Goal: Information Seeking & Learning: Find specific fact

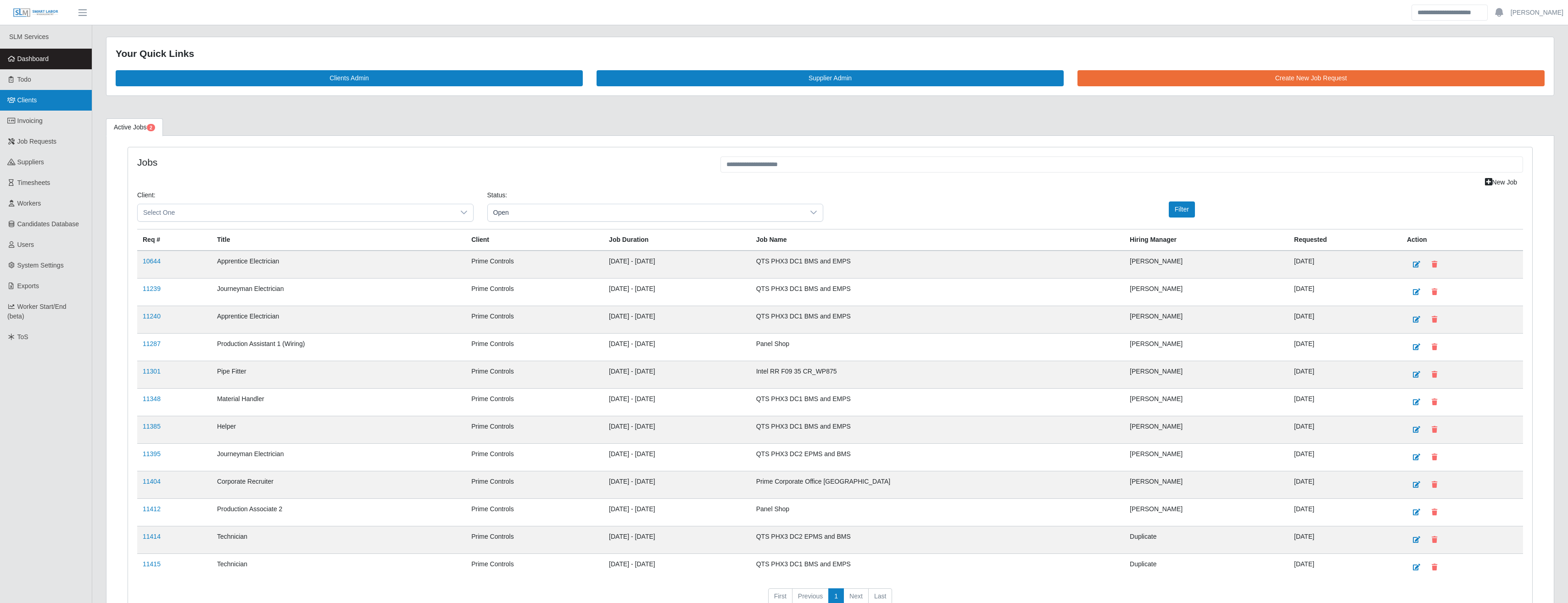
click at [32, 107] on link "Clients" at bounding box center [46, 101] width 92 height 21
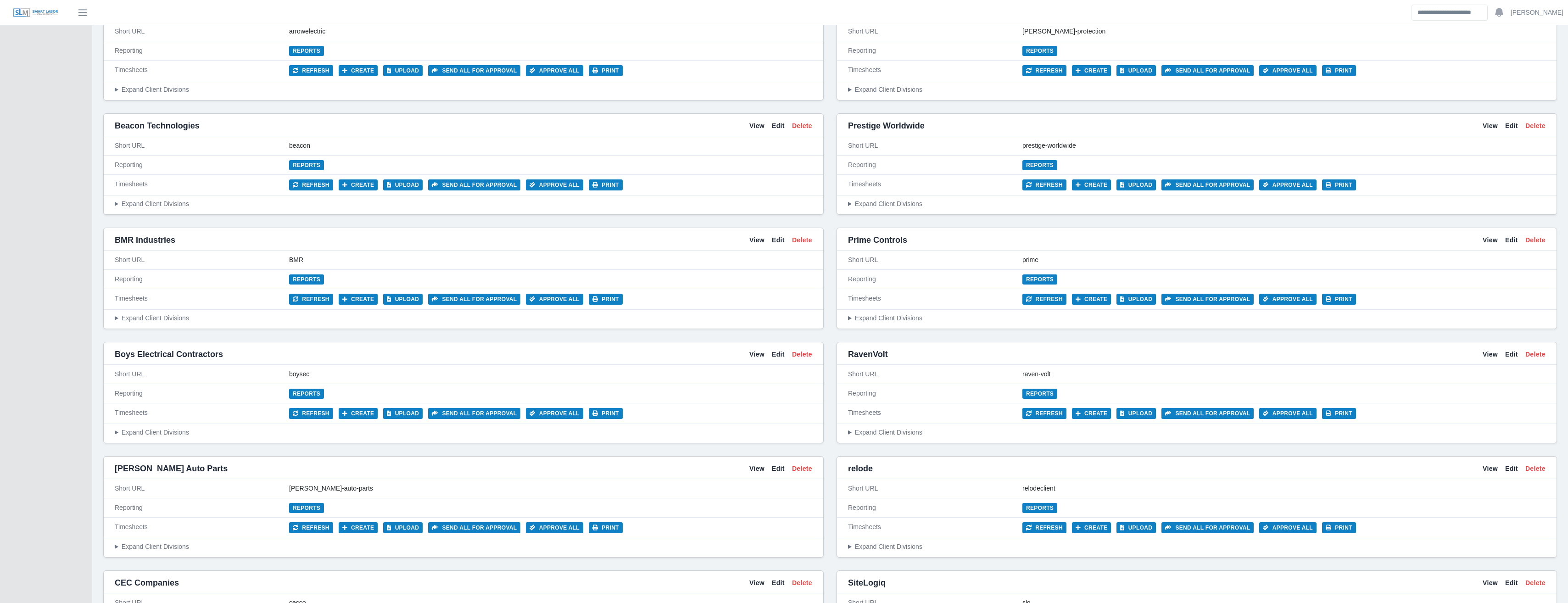
scroll to position [584, 0]
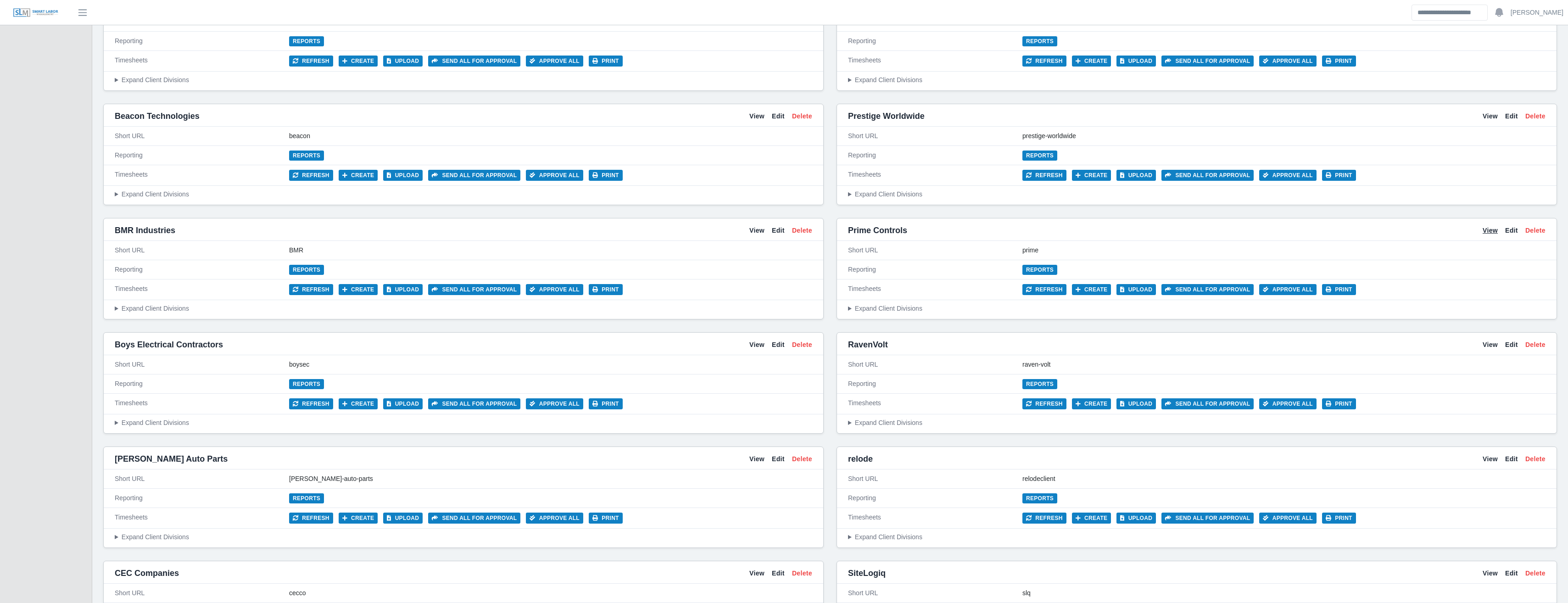
click at [1484, 230] on link "View" at bounding box center [1490, 231] width 15 height 10
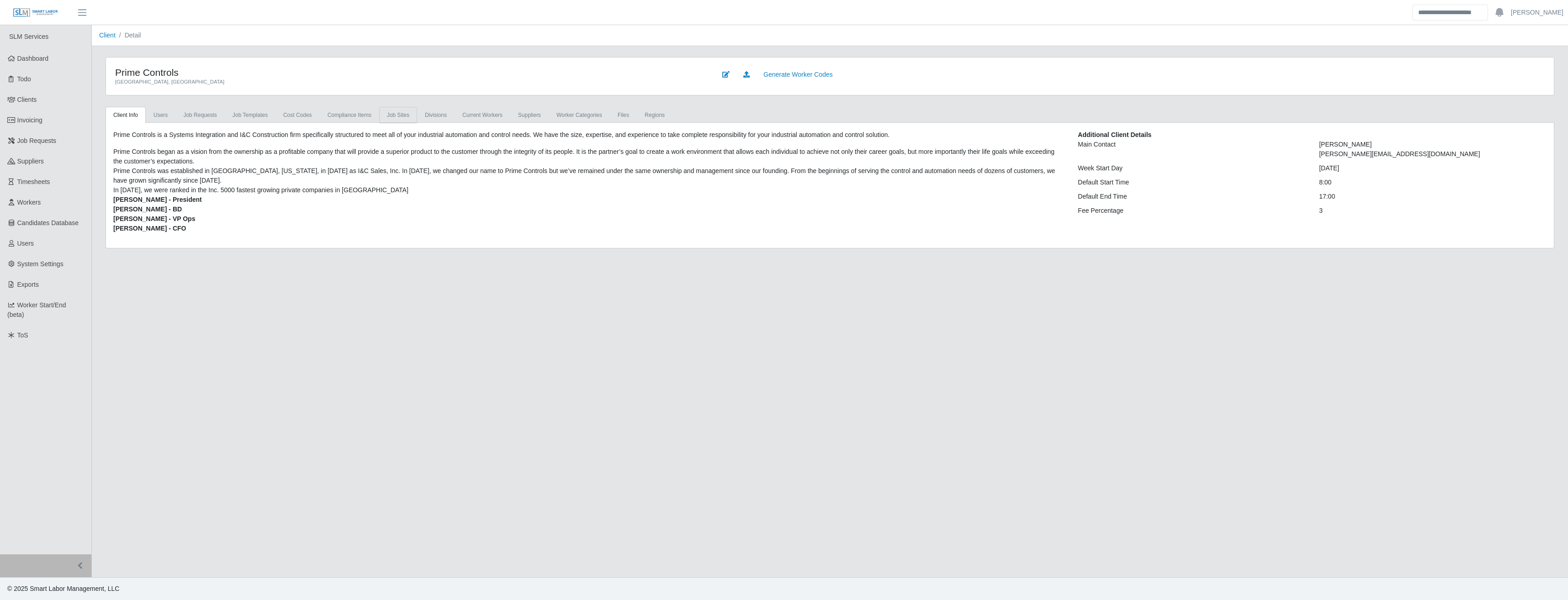
click at [389, 114] on link "job sites" at bounding box center [398, 115] width 38 height 16
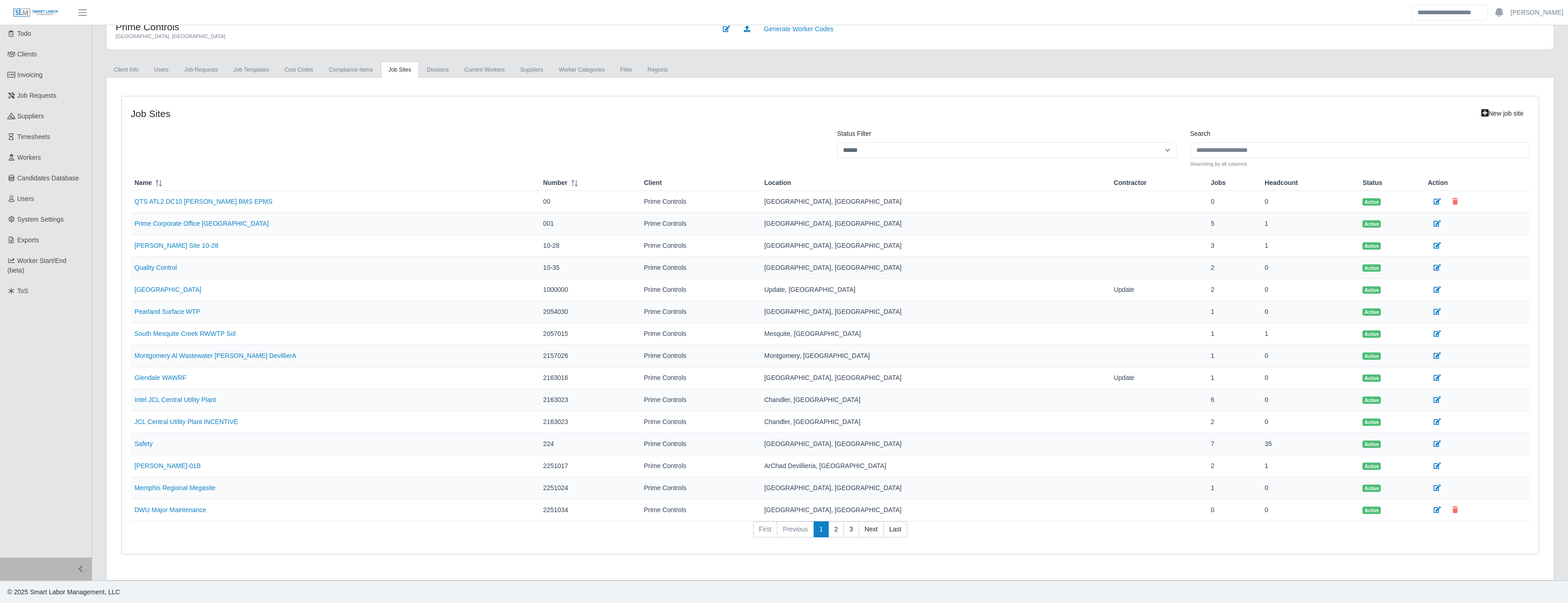
scroll to position [46, 0]
click at [850, 529] on link "3" at bounding box center [851, 529] width 16 height 16
click at [849, 529] on link "4" at bounding box center [851, 529] width 16 height 16
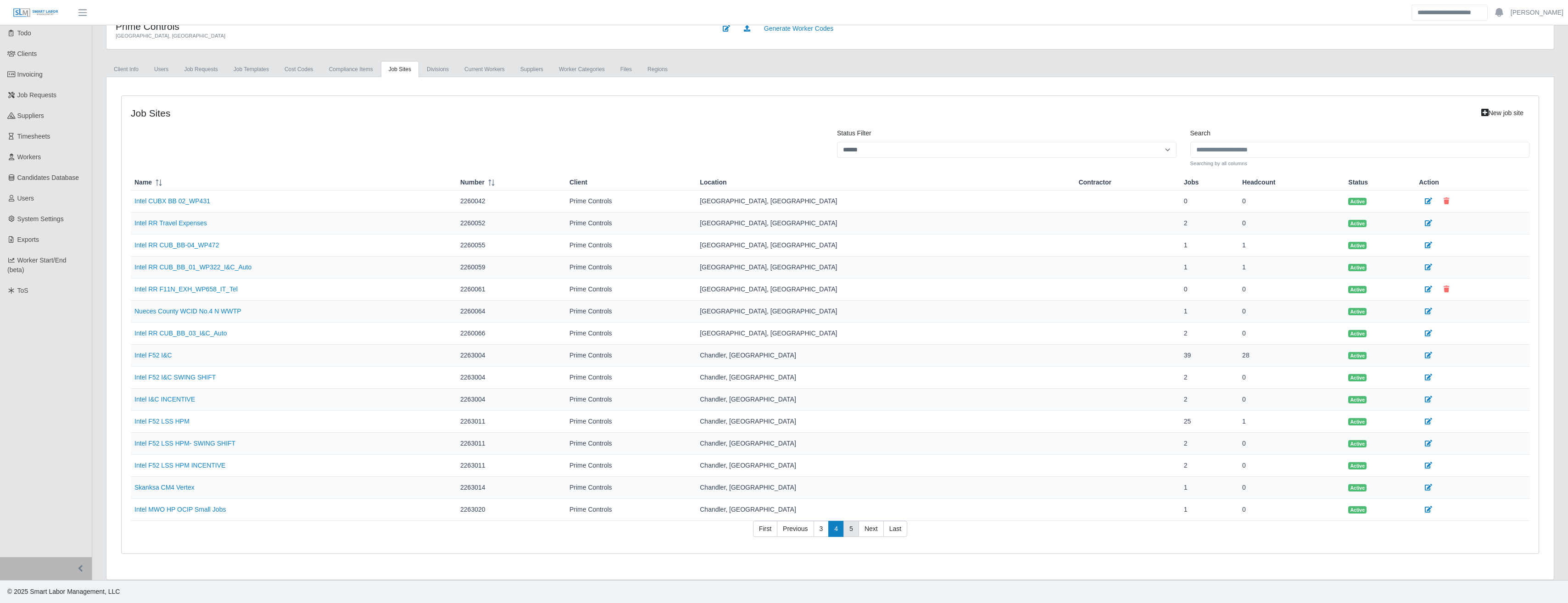
click at [849, 529] on link "5" at bounding box center [851, 529] width 16 height 16
click at [849, 529] on link "6" at bounding box center [851, 529] width 16 height 16
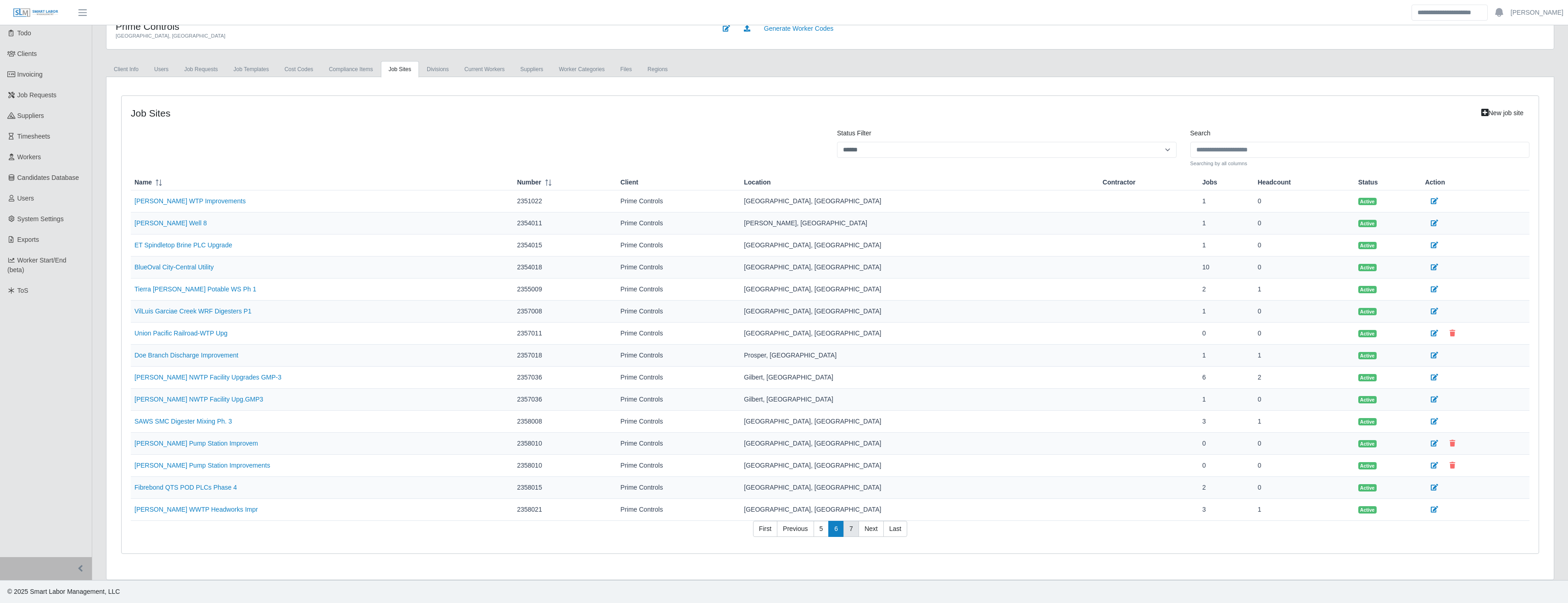
click at [849, 530] on link "7" at bounding box center [851, 529] width 16 height 16
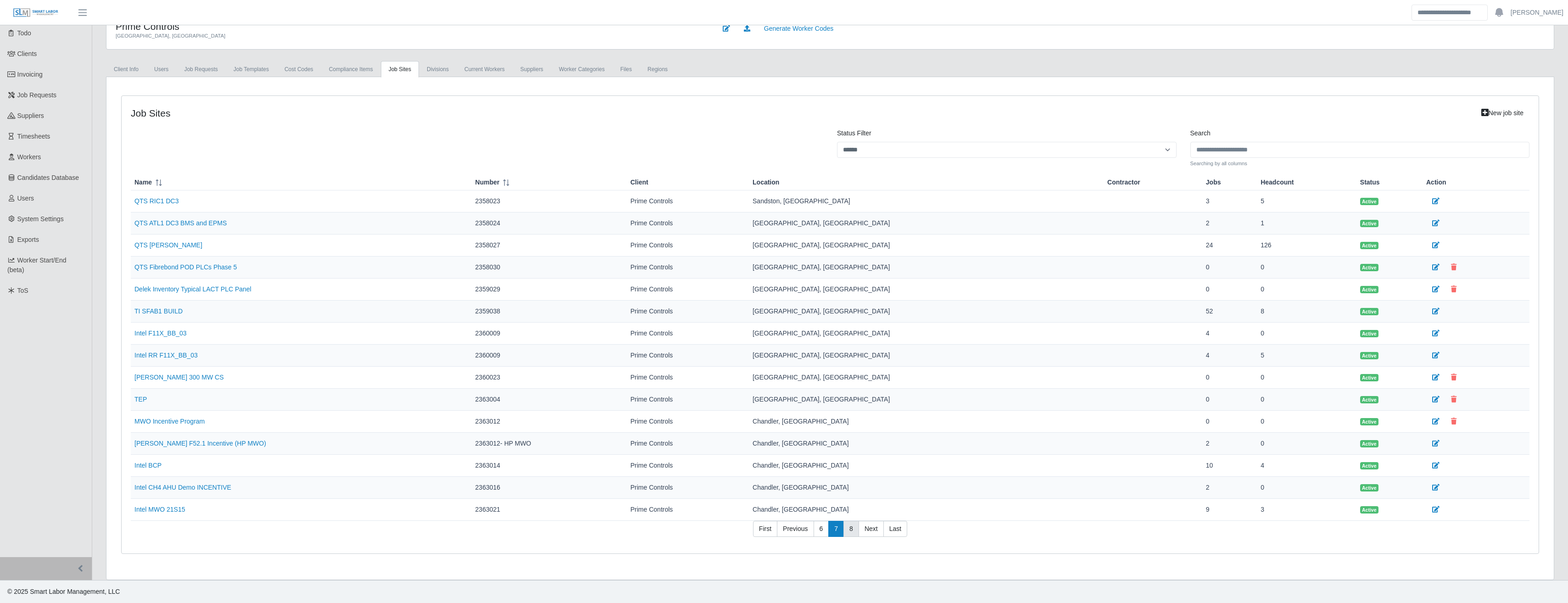
click at [850, 530] on link "8" at bounding box center [851, 529] width 16 height 16
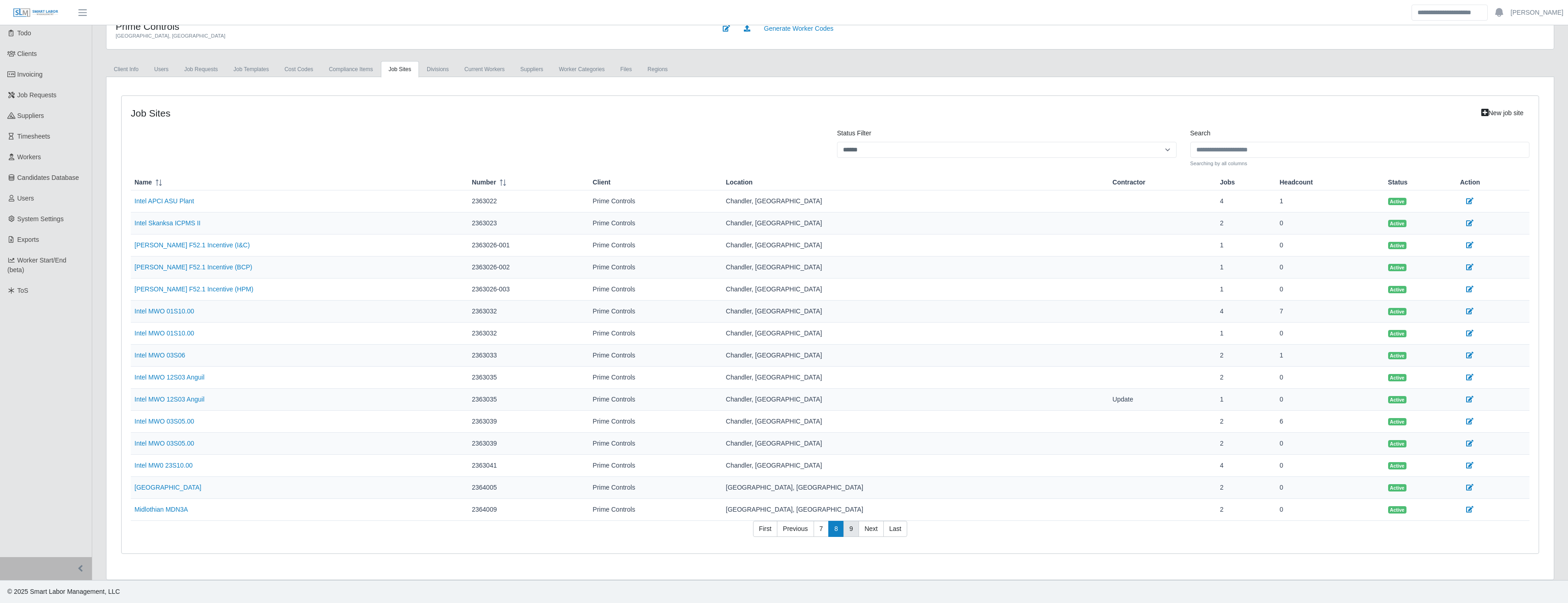
click at [850, 530] on link "9" at bounding box center [851, 529] width 16 height 16
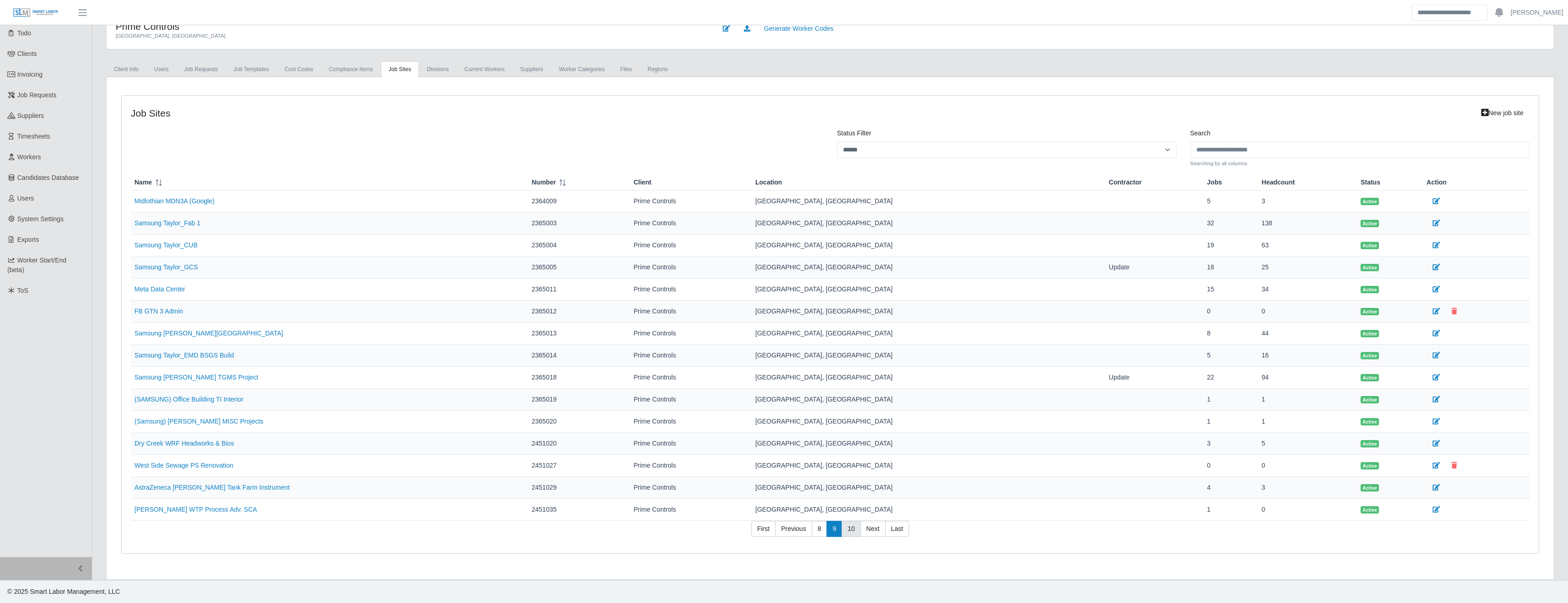
click at [850, 530] on link "10" at bounding box center [851, 529] width 19 height 16
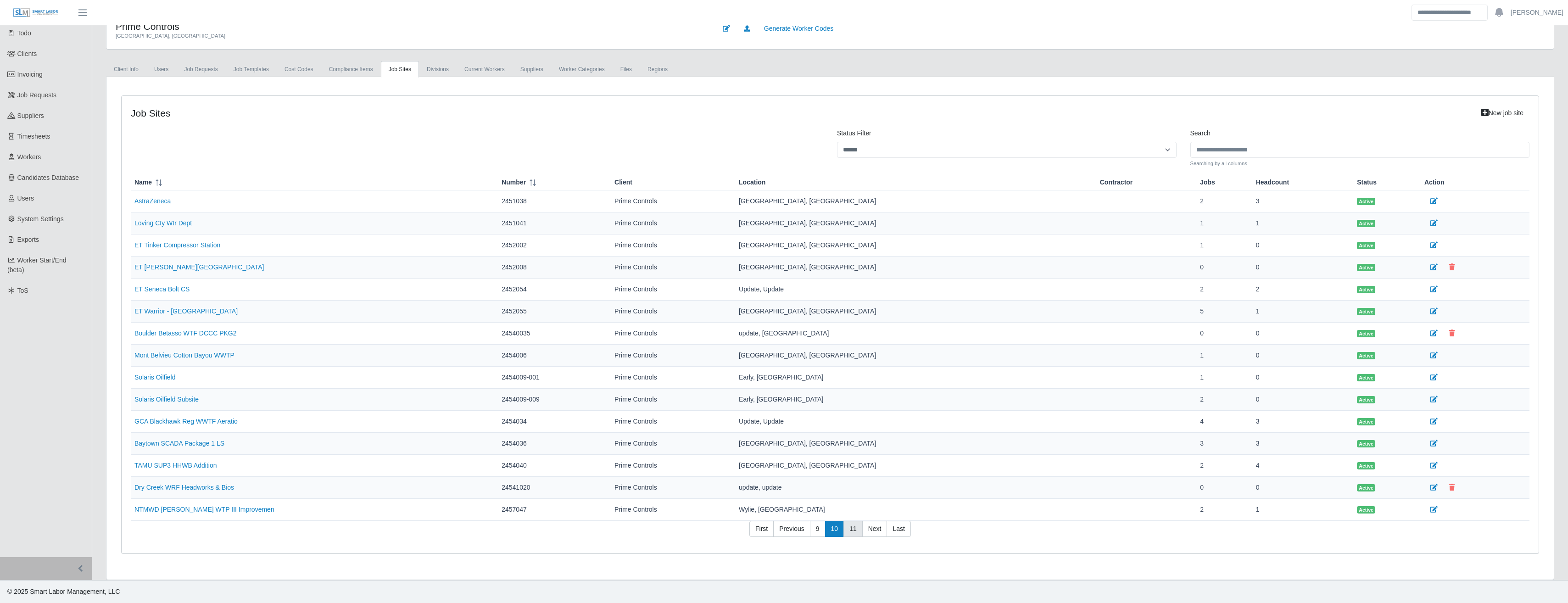
click at [853, 528] on link "11" at bounding box center [853, 529] width 19 height 16
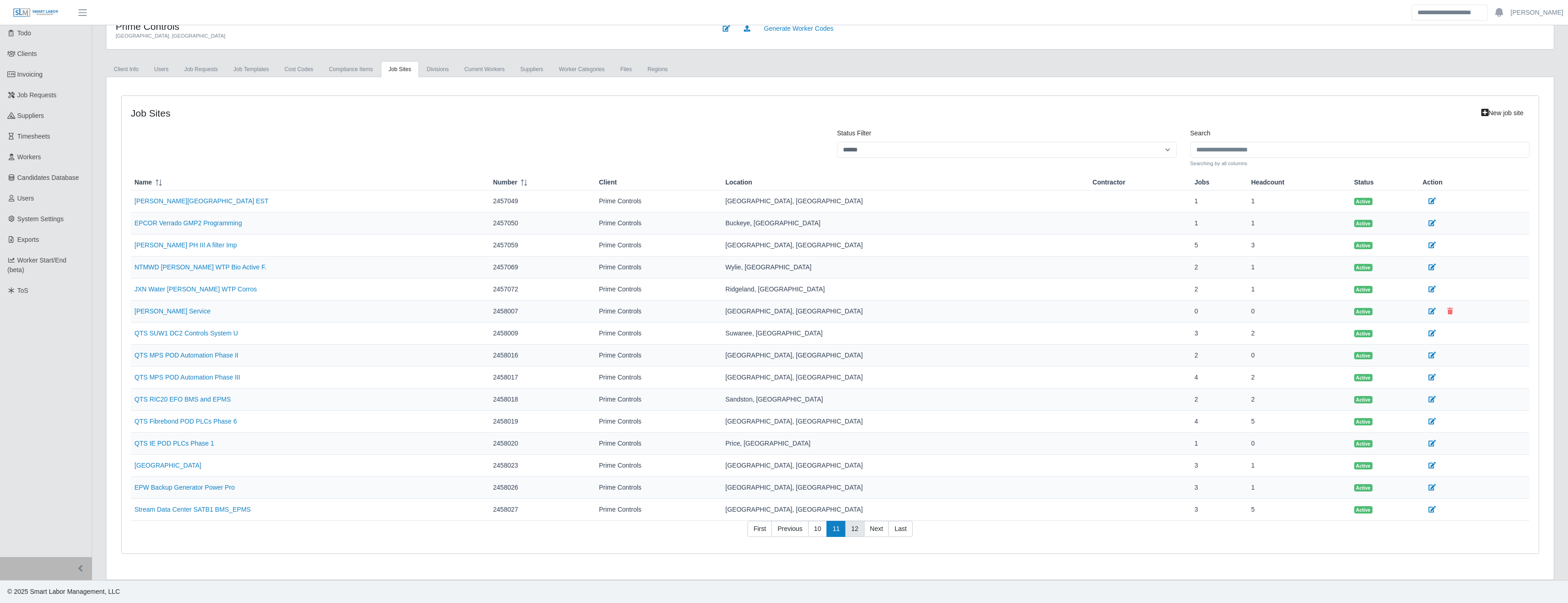
click at [856, 535] on link "12" at bounding box center [855, 529] width 19 height 16
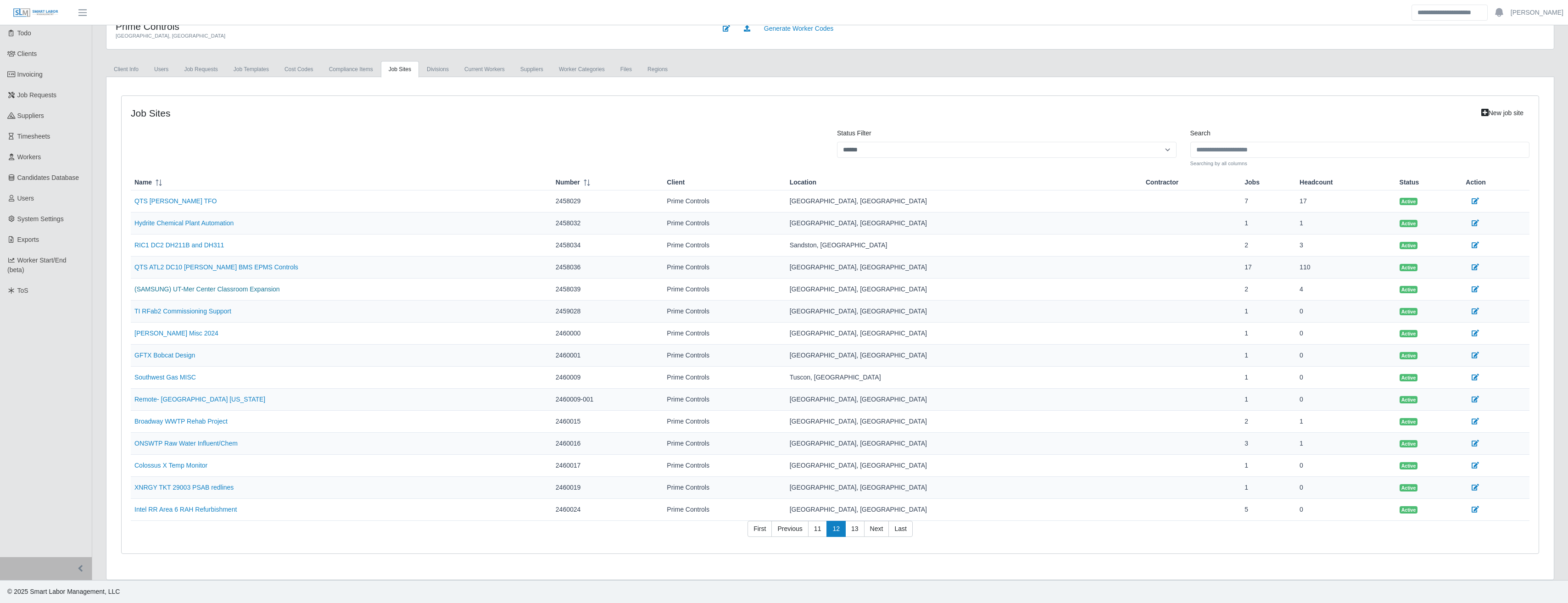
click at [249, 290] on link "(SAMSUNG) UT-Mer Center Classroom Expansion" at bounding box center [207, 290] width 145 height 7
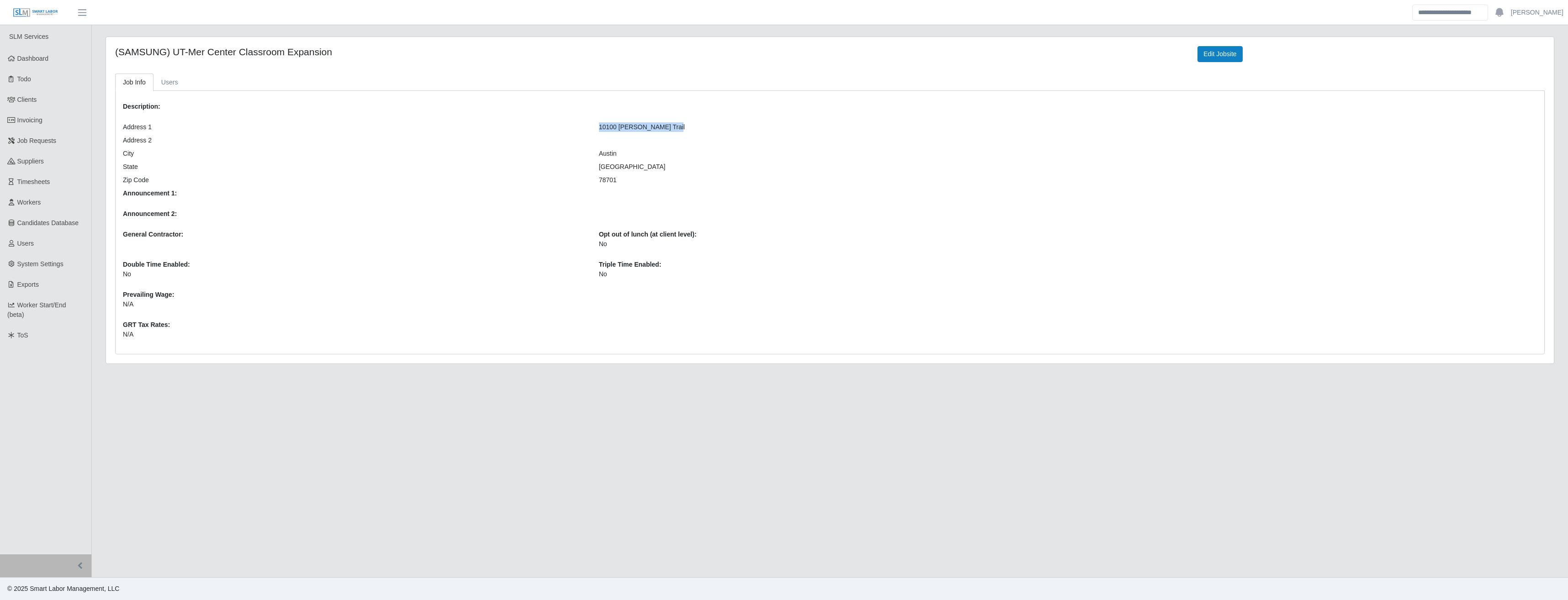
click at [594, 128] on div "10100 Harry Ransom Trail" at bounding box center [829, 127] width 476 height 10
drag, startPoint x: 594, startPoint y: 128, endPoint x: 609, endPoint y: 137, distance: 17.5
click at [609, 137] on div at bounding box center [829, 140] width 476 height 10
drag, startPoint x: 670, startPoint y: 127, endPoint x: 596, endPoint y: 129, distance: 74.0
click at [596, 129] on div "10100 Harry Ransom Trail" at bounding box center [829, 127] width 476 height 10
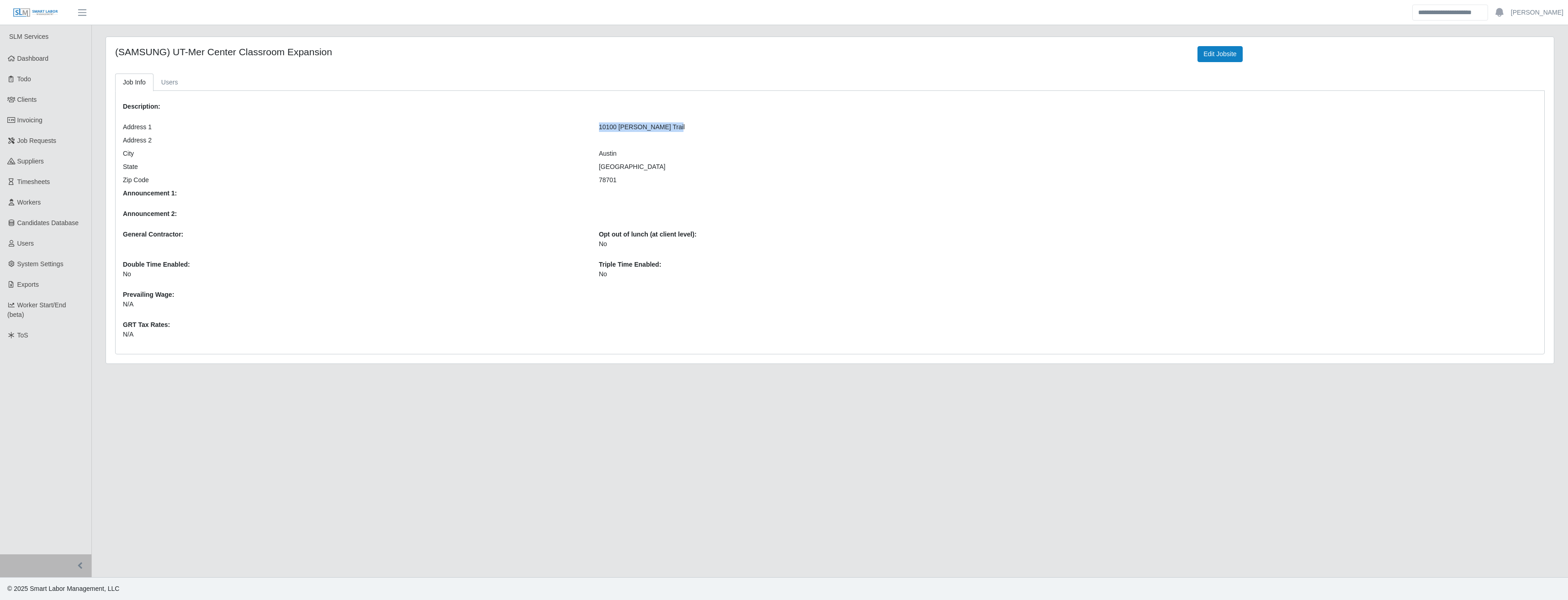
drag, startPoint x: 596, startPoint y: 129, endPoint x: 679, endPoint y: 62, distance: 106.7
click at [679, 61] on div "(SAMSUNG) UT-Mer Center Classroom Expansion" at bounding box center [650, 54] width 1082 height 16
click at [663, 130] on div "10100 Harry Ransom Trail" at bounding box center [829, 127] width 476 height 10
drag, startPoint x: 670, startPoint y: 128, endPoint x: 599, endPoint y: 131, distance: 71.1
click at [599, 131] on div "10100 Harry Ransom Trail" at bounding box center [829, 127] width 476 height 10
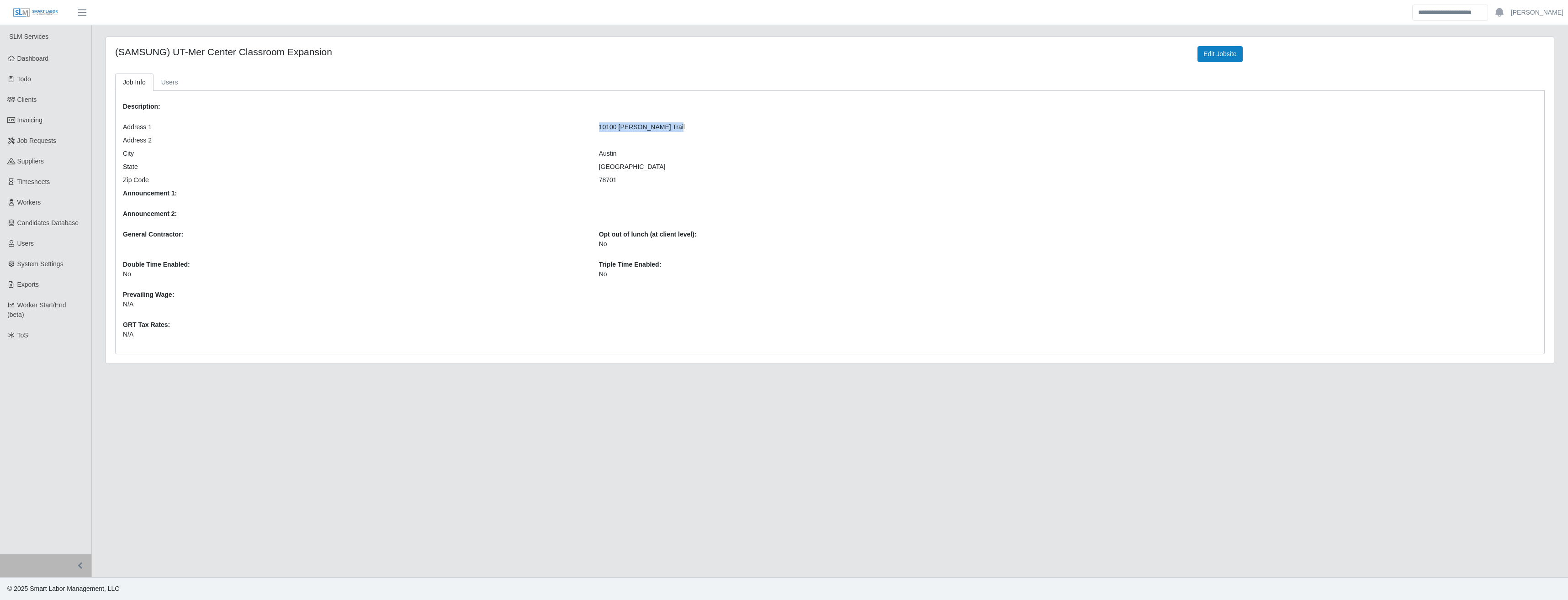
copy div "10100 Harry Ransom Trail"
